Goal: Navigation & Orientation: Find specific page/section

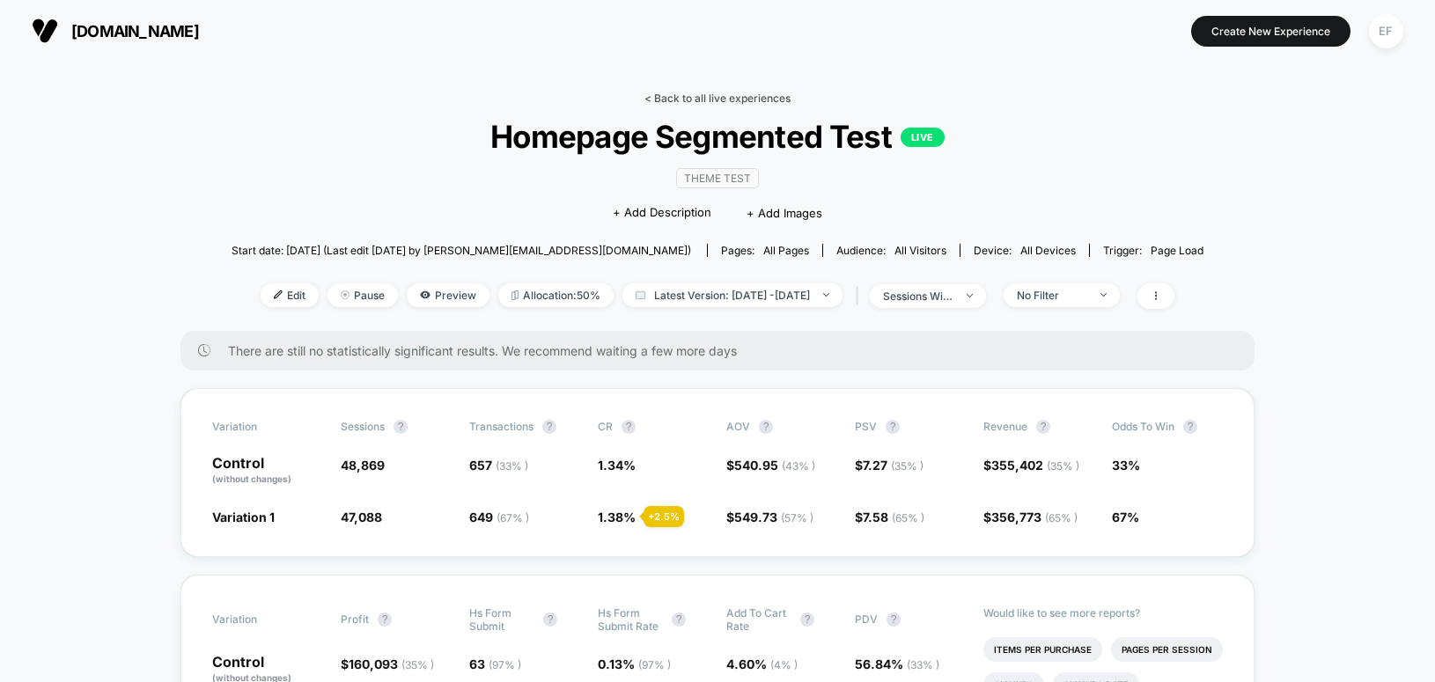
click at [678, 94] on link "< Back to all live experiences" at bounding box center [718, 98] width 146 height 13
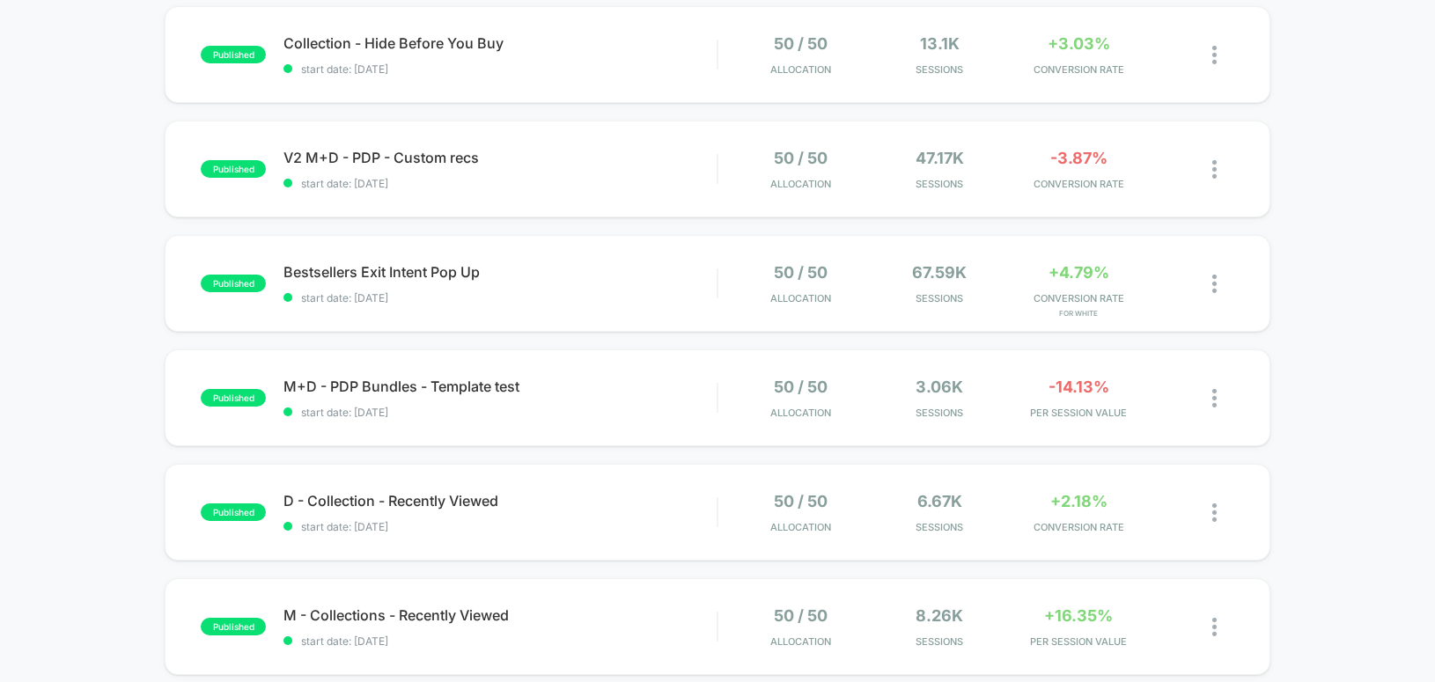
scroll to position [428, 0]
click at [594, 385] on span "M+D - PDP Bundles - Template test Click to edit experience details" at bounding box center [500, 386] width 433 height 18
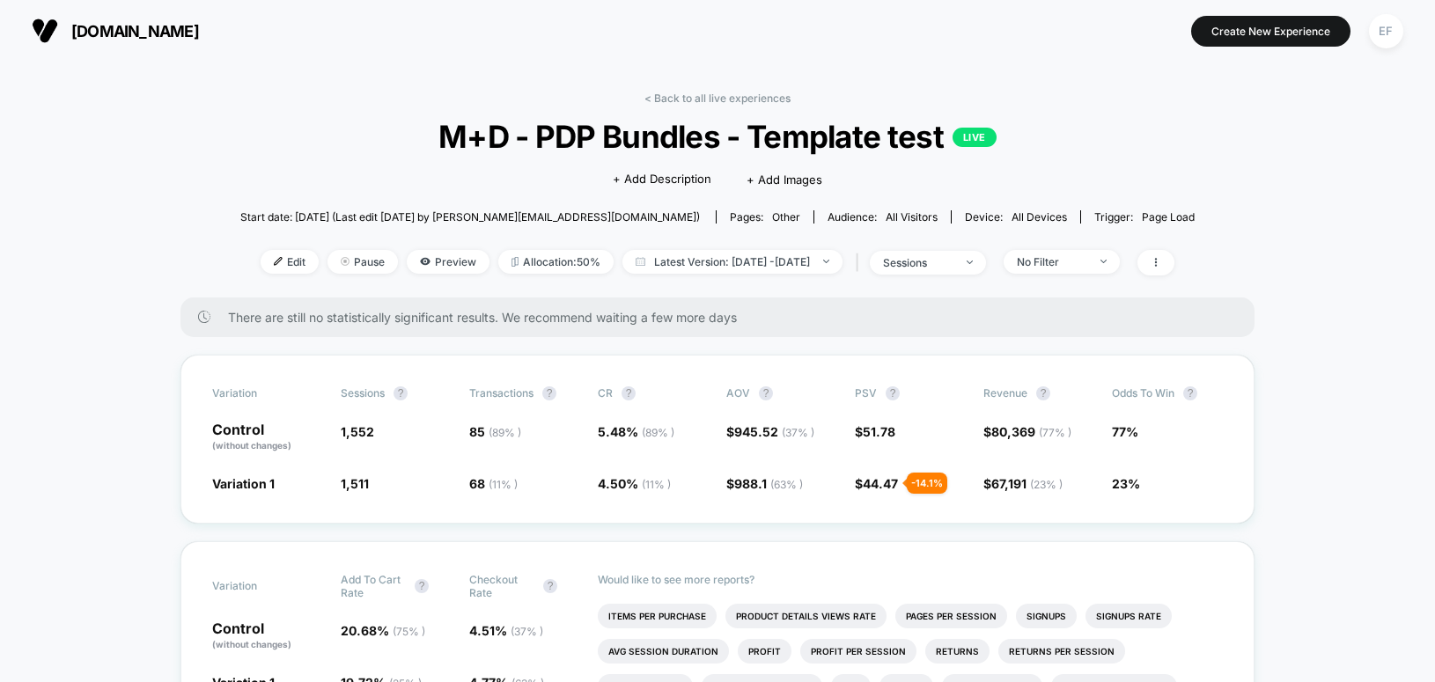
drag, startPoint x: 726, startPoint y: 96, endPoint x: 741, endPoint y: 109, distance: 20.6
click at [726, 96] on link "< Back to all live experiences" at bounding box center [718, 98] width 146 height 13
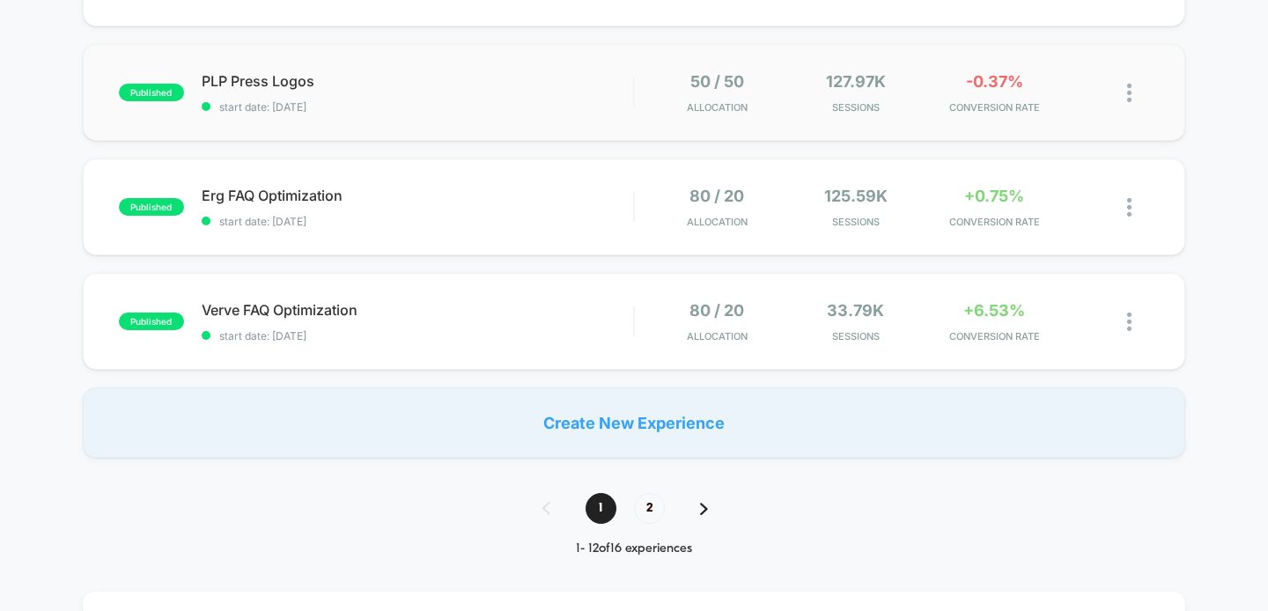
scroll to position [1191, 0]
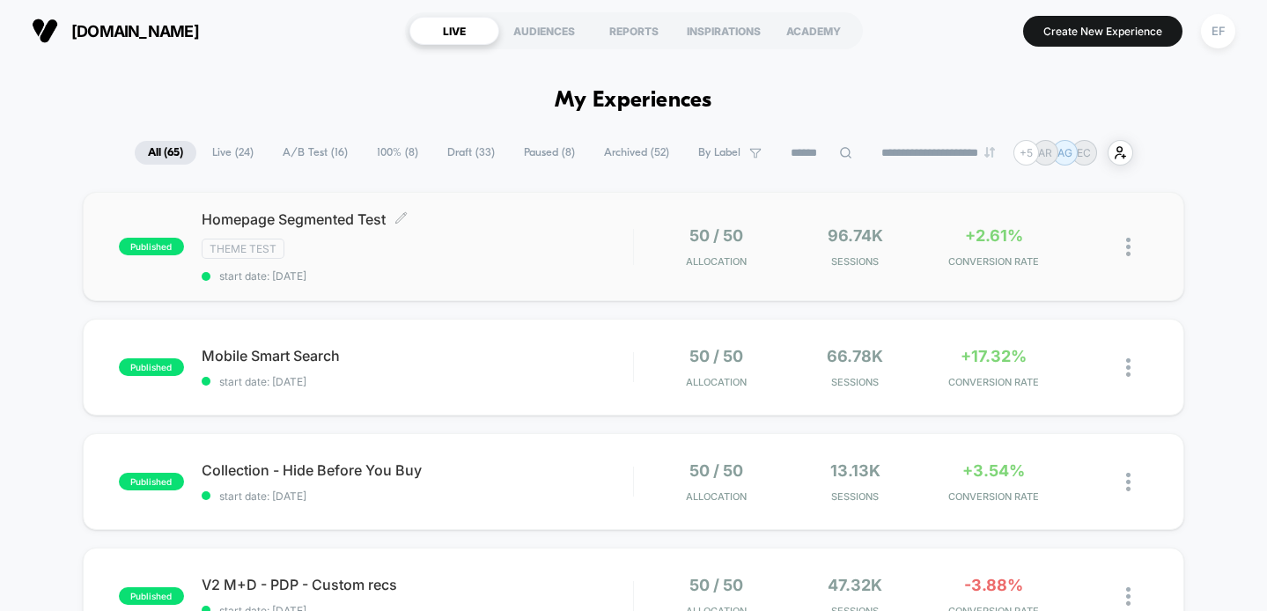
click at [514, 256] on div "Theme Test" at bounding box center [418, 249] width 432 height 20
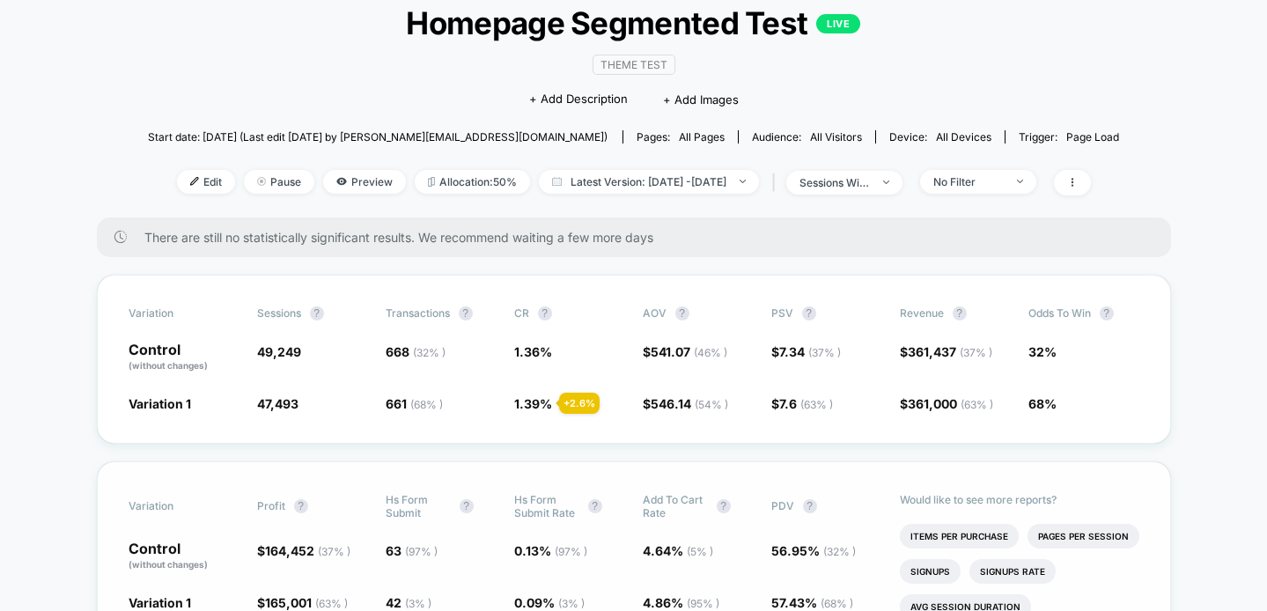
scroll to position [90, 0]
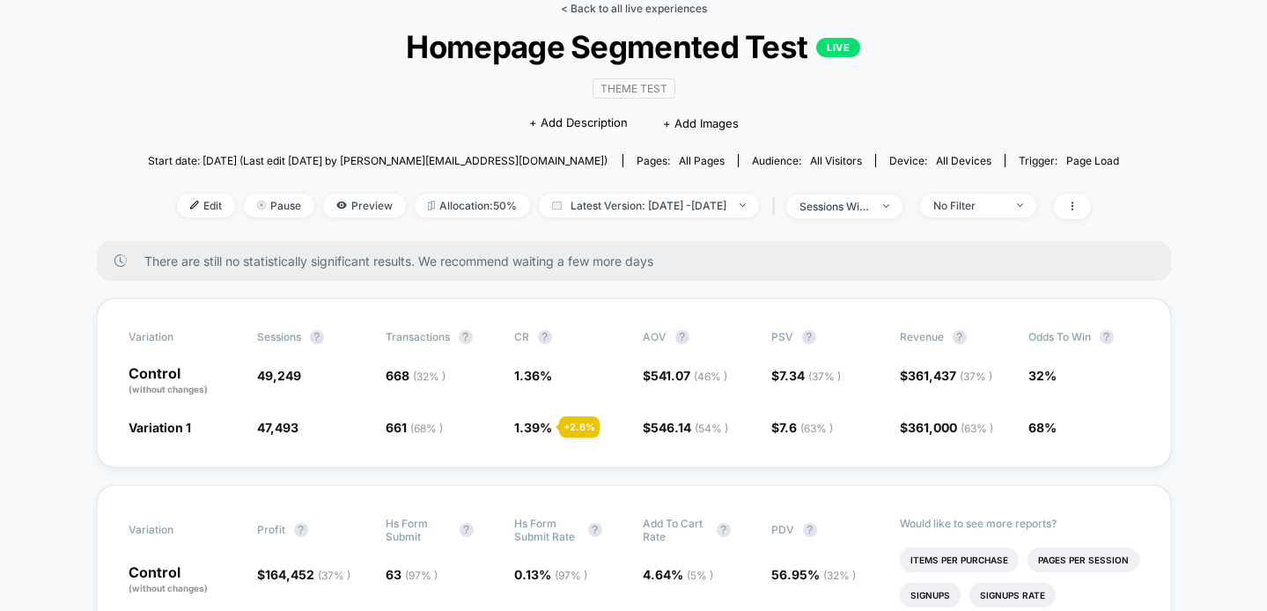
click at [634, 10] on link "< Back to all live experiences" at bounding box center [634, 8] width 146 height 13
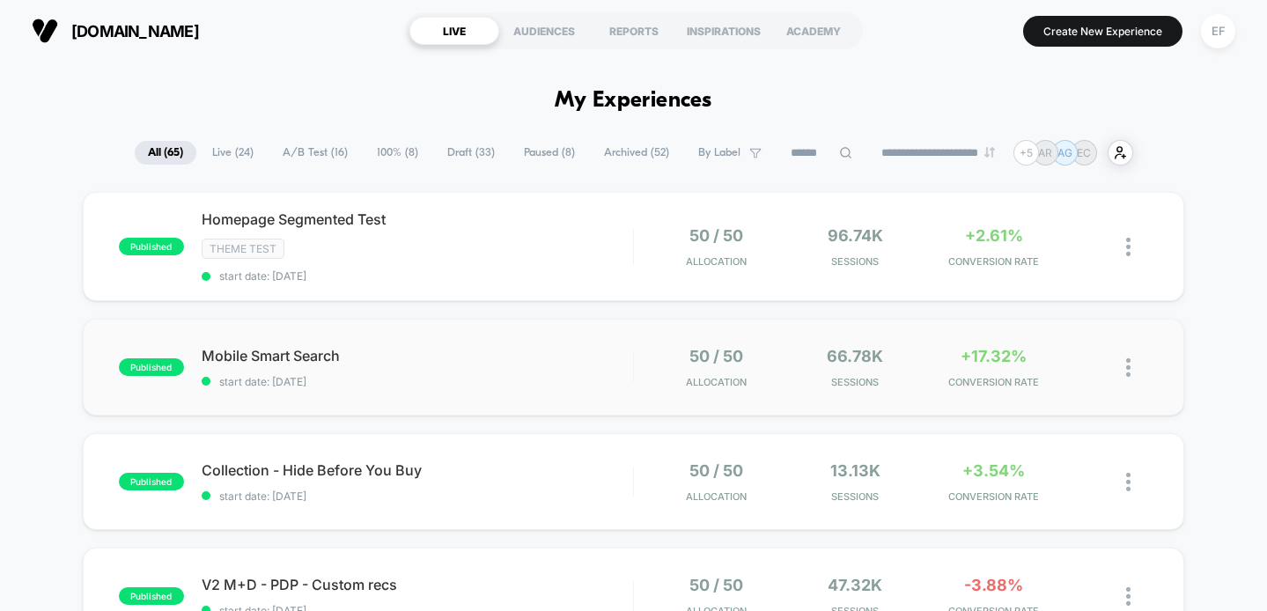
click at [586, 348] on span "Mobile Smart Search" at bounding box center [418, 356] width 432 height 18
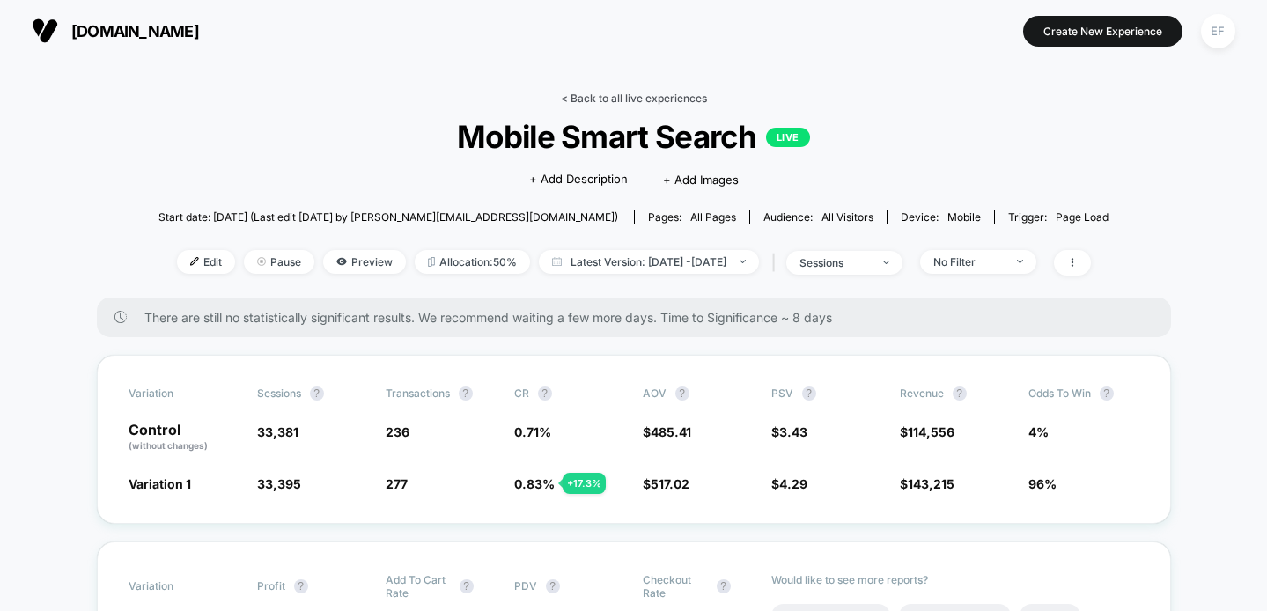
click at [666, 100] on link "< Back to all live experiences" at bounding box center [634, 98] width 146 height 13
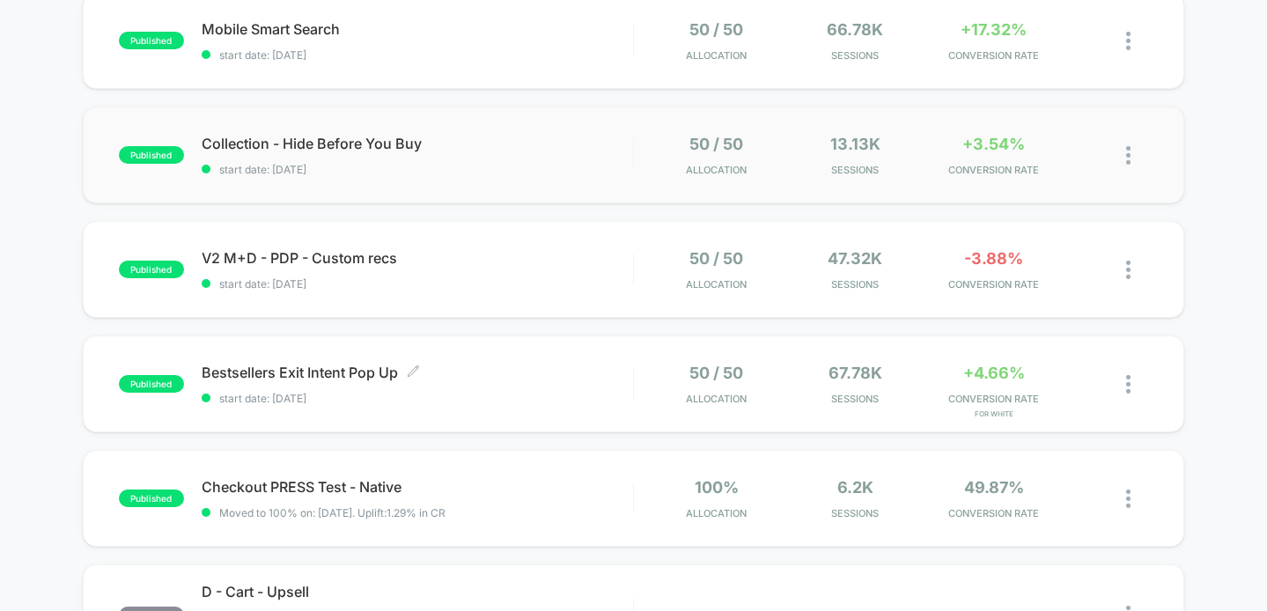
scroll to position [326, 0]
click at [546, 147] on span "Collection - Hide Before You Buy Click to edit experience details" at bounding box center [418, 145] width 432 height 18
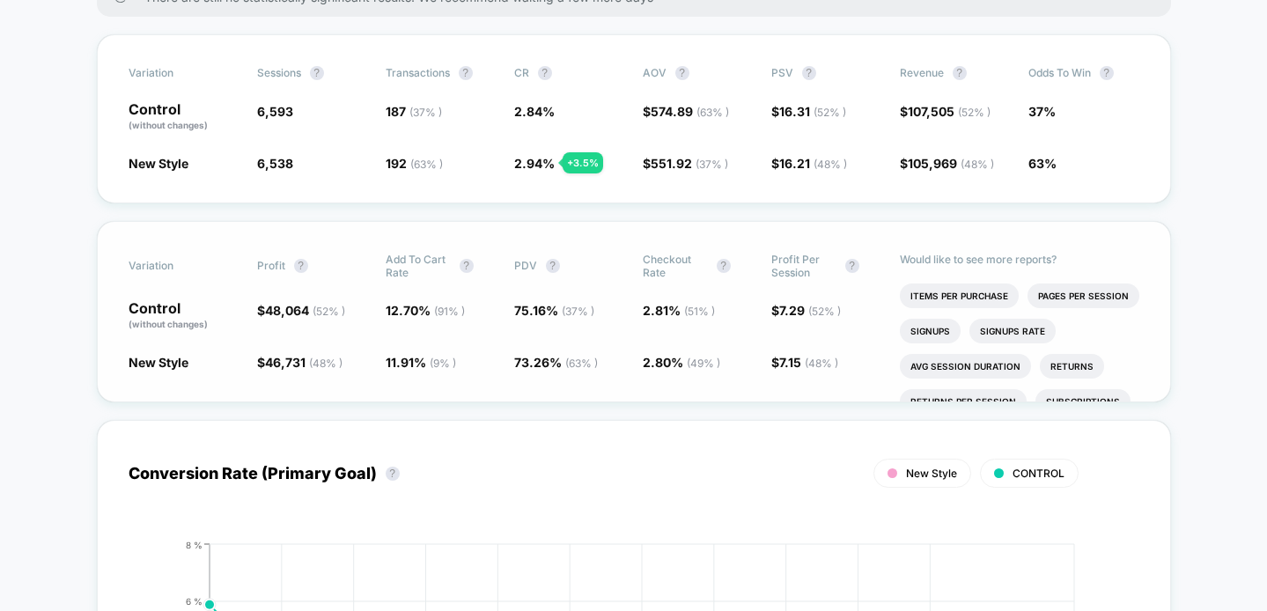
scroll to position [319, 0]
